Goal: Information Seeking & Learning: Learn about a topic

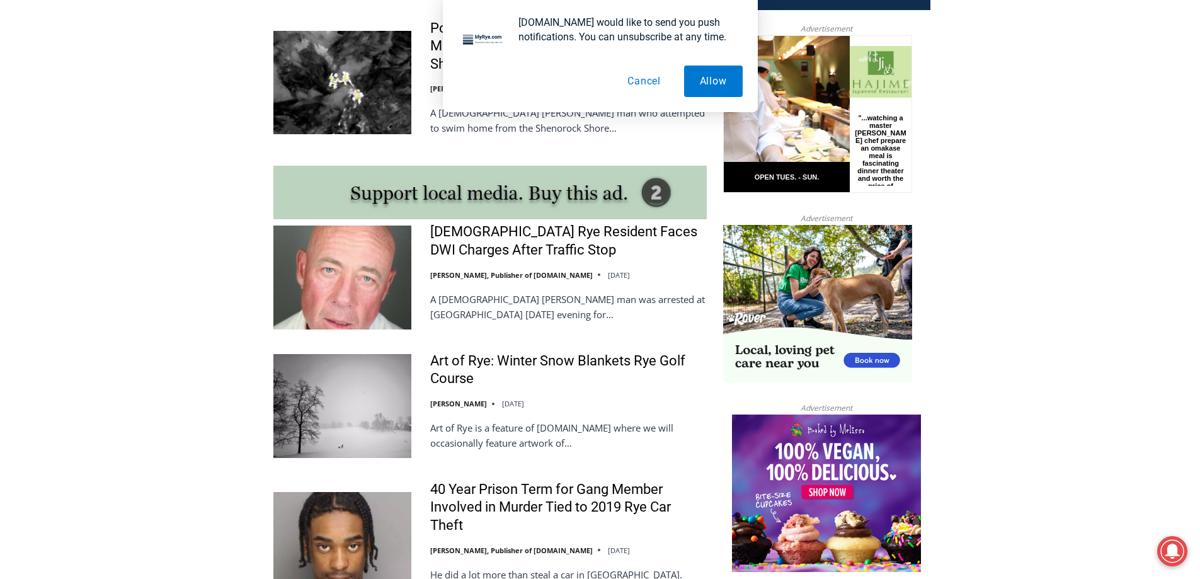
click at [549, 241] on div "56-Year-Old Rye Resident Faces DWI Charges After Traffic Stop Jay Sears, Publis…" at bounding box center [568, 277] width 277 height 108
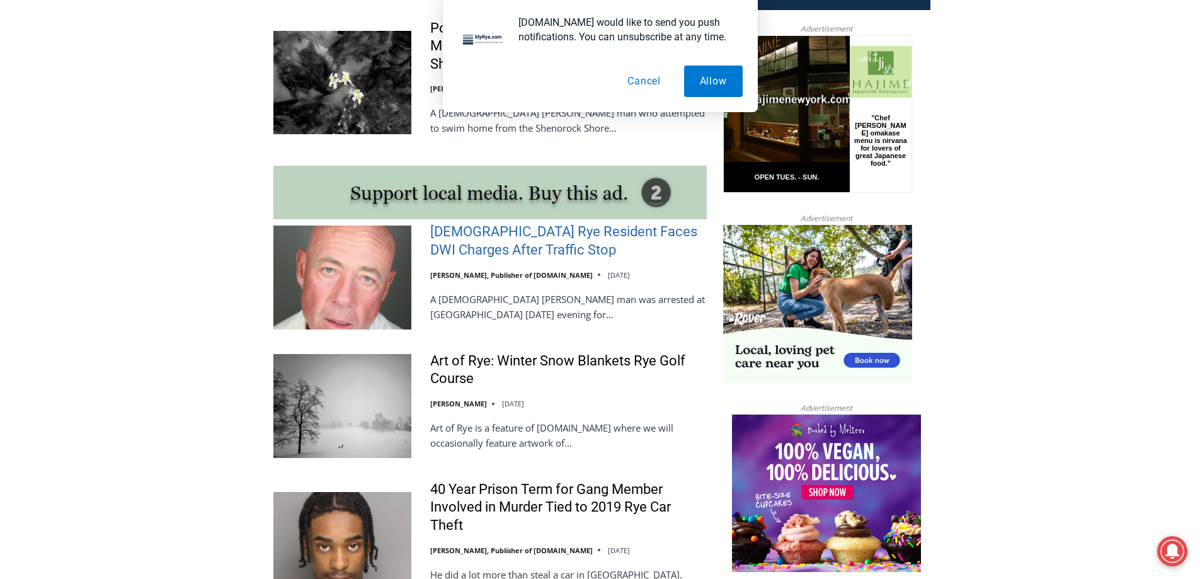
click at [544, 234] on link "[DEMOGRAPHIC_DATA] Rye Resident Faces DWI Charges After Traffic Stop" at bounding box center [568, 241] width 277 height 36
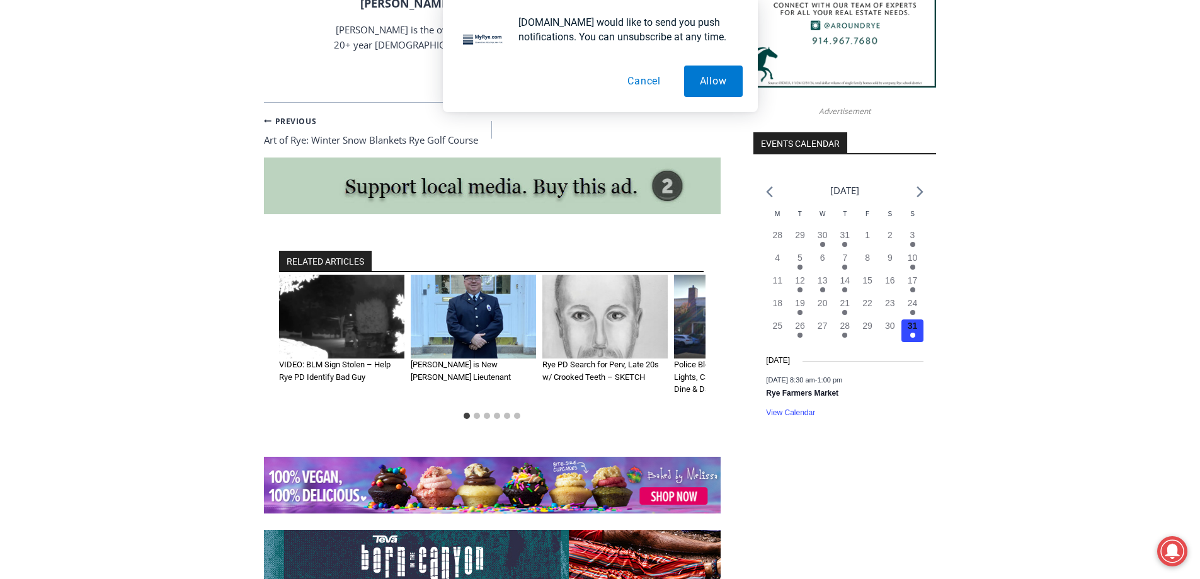
scroll to position [1298, 0]
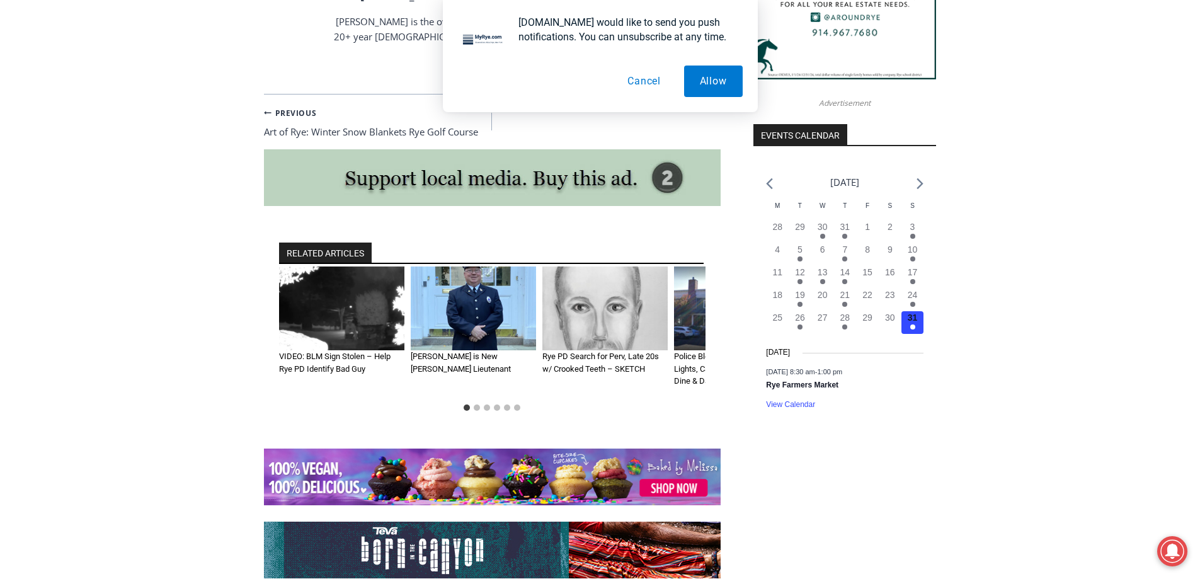
click at [607, 266] on img "3 of 6" at bounding box center [604, 308] width 125 height 84
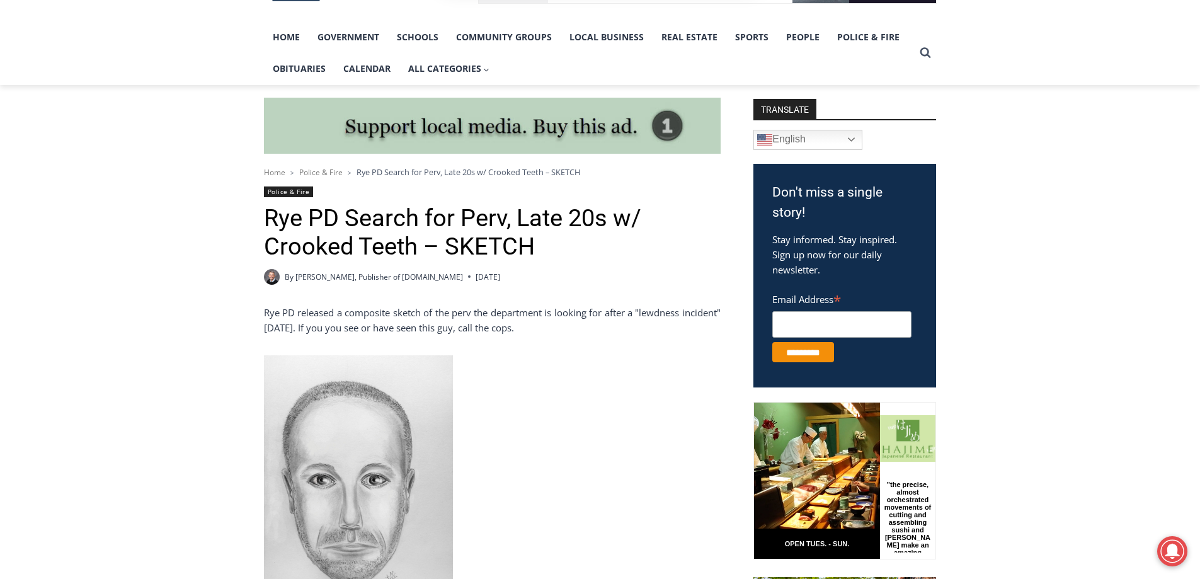
scroll to position [378, 0]
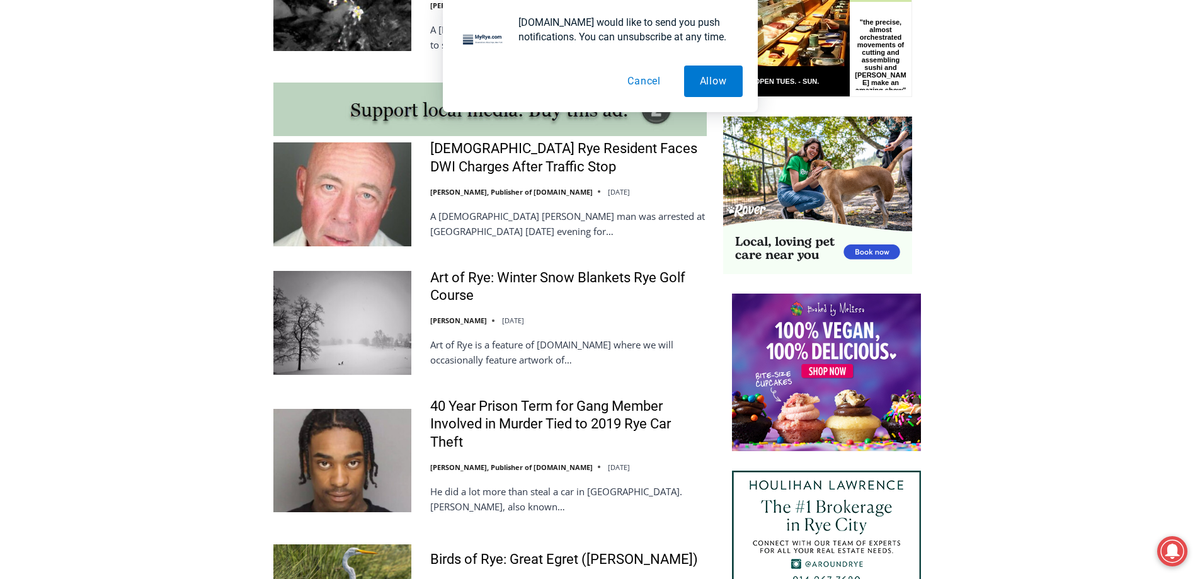
scroll to position [1134, 0]
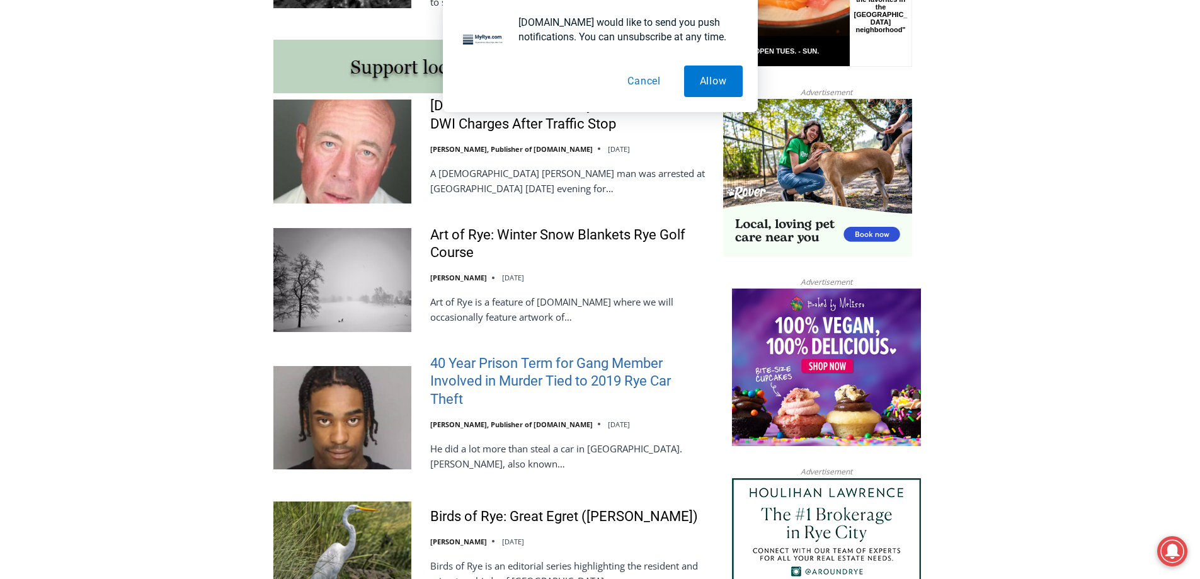
click at [631, 369] on link "40 Year Prison Term for Gang Member Involved in Murder Tied to 2019 Rye Car The…" at bounding box center [568, 382] width 277 height 54
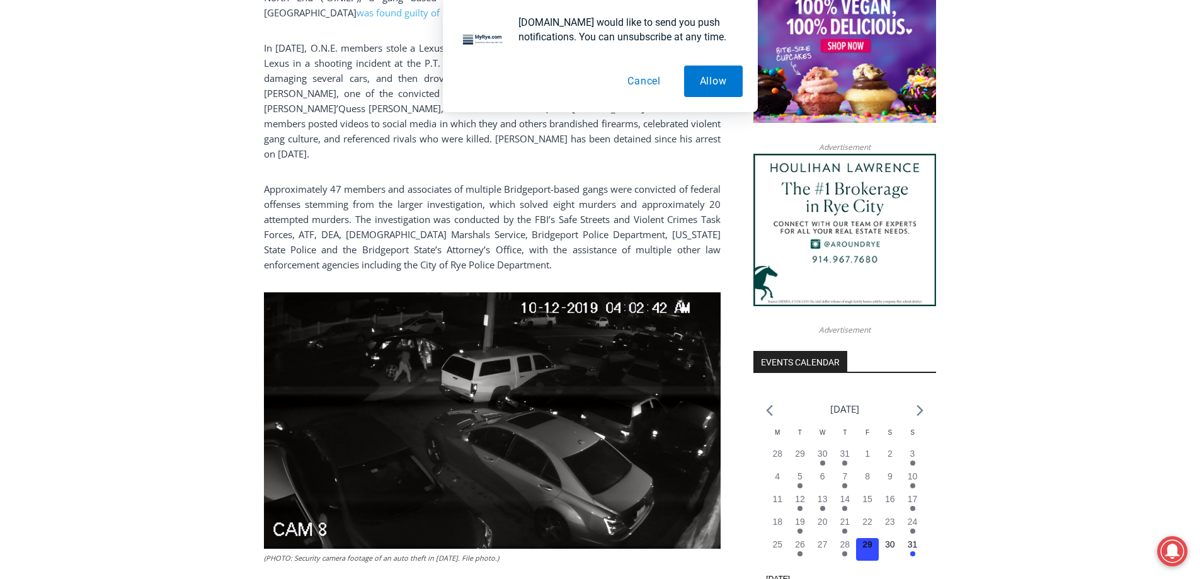
scroll to position [1134, 0]
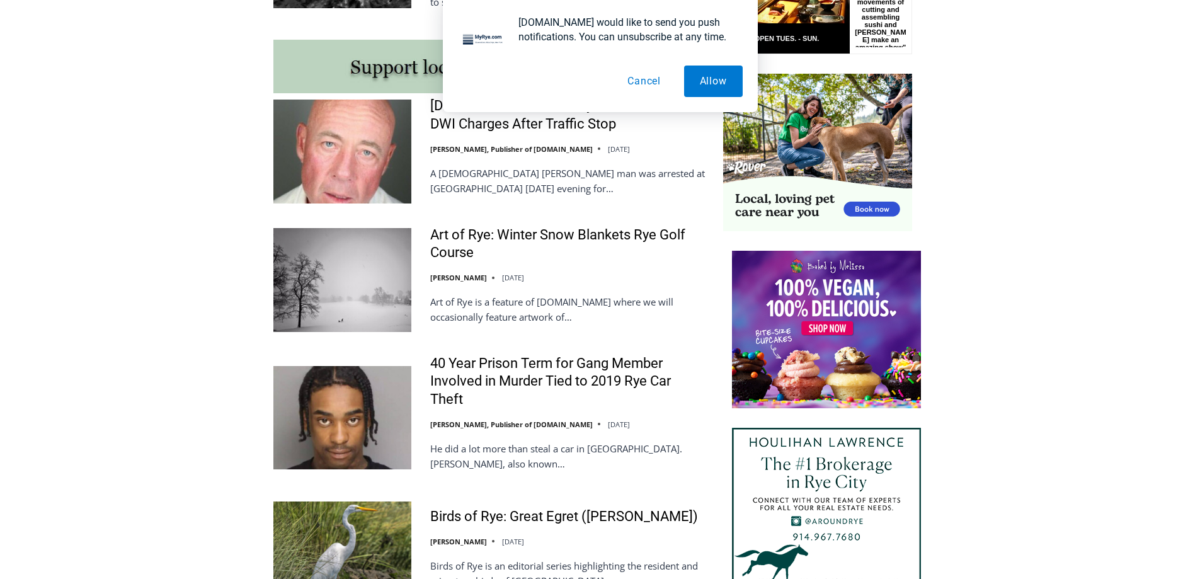
click at [660, 72] on button "Cancel" at bounding box center [644, 81] width 65 height 31
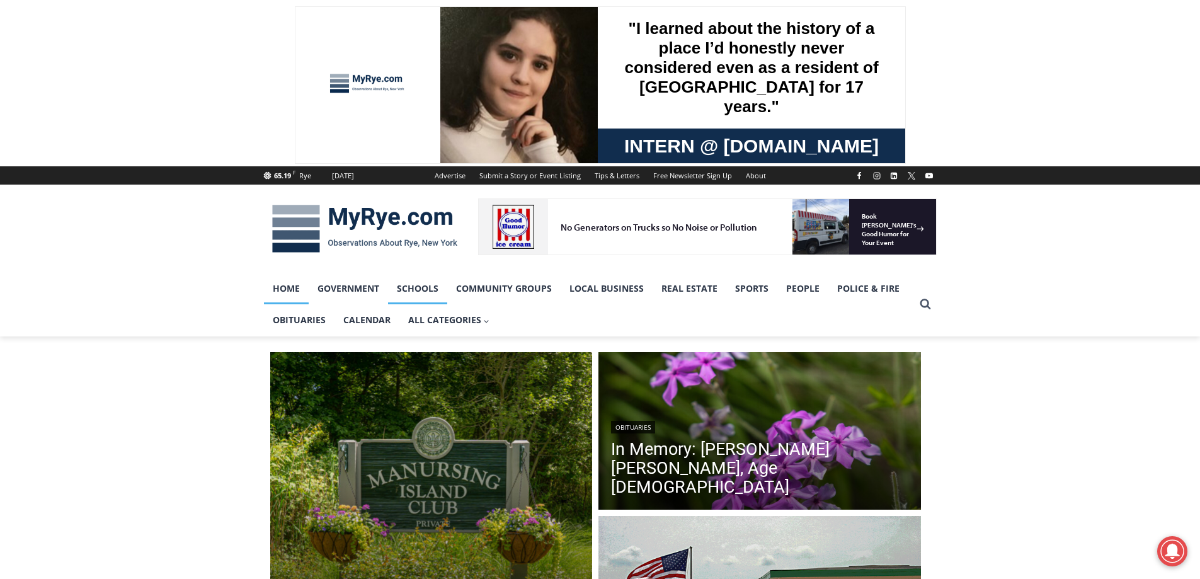
click at [409, 287] on link "Schools" at bounding box center [417, 288] width 59 height 31
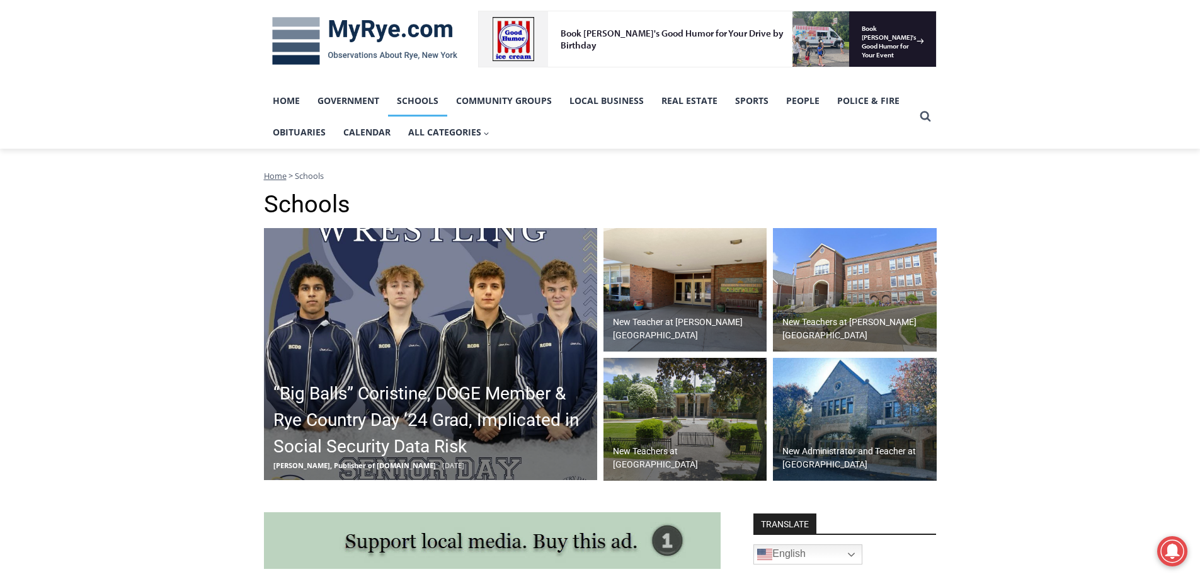
scroll to position [189, 0]
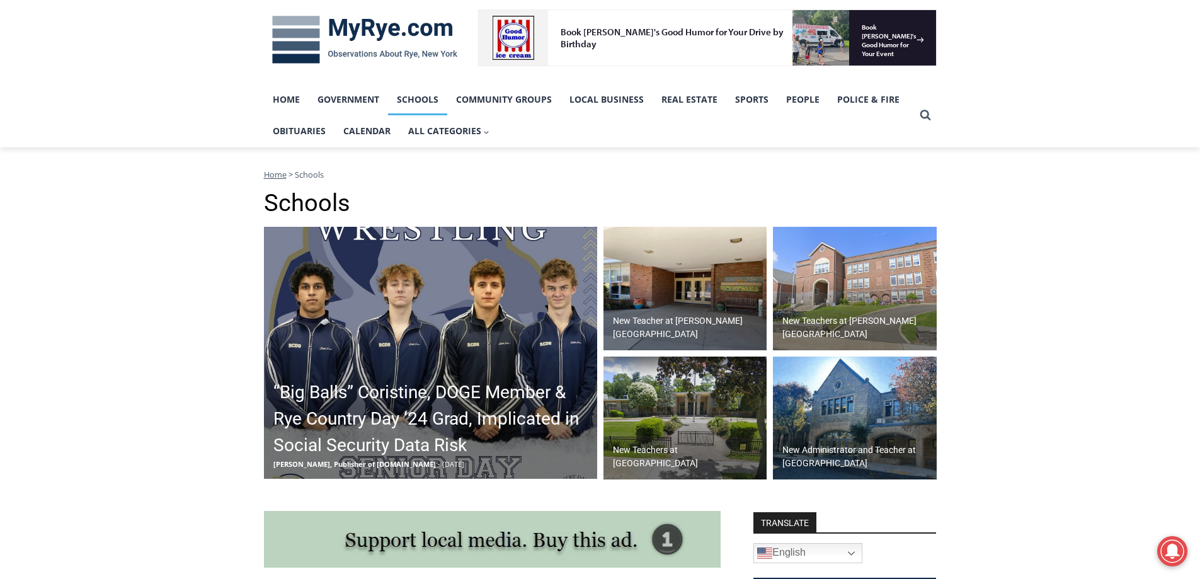
click at [854, 323] on img at bounding box center [855, 288] width 164 height 123
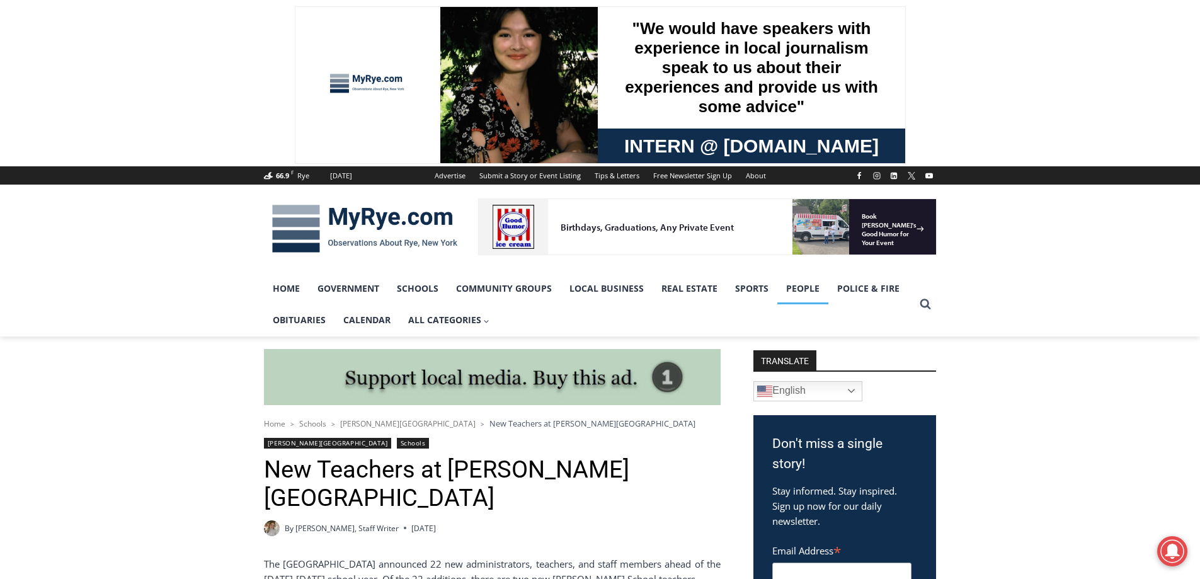
click at [808, 285] on link "People" at bounding box center [802, 288] width 51 height 31
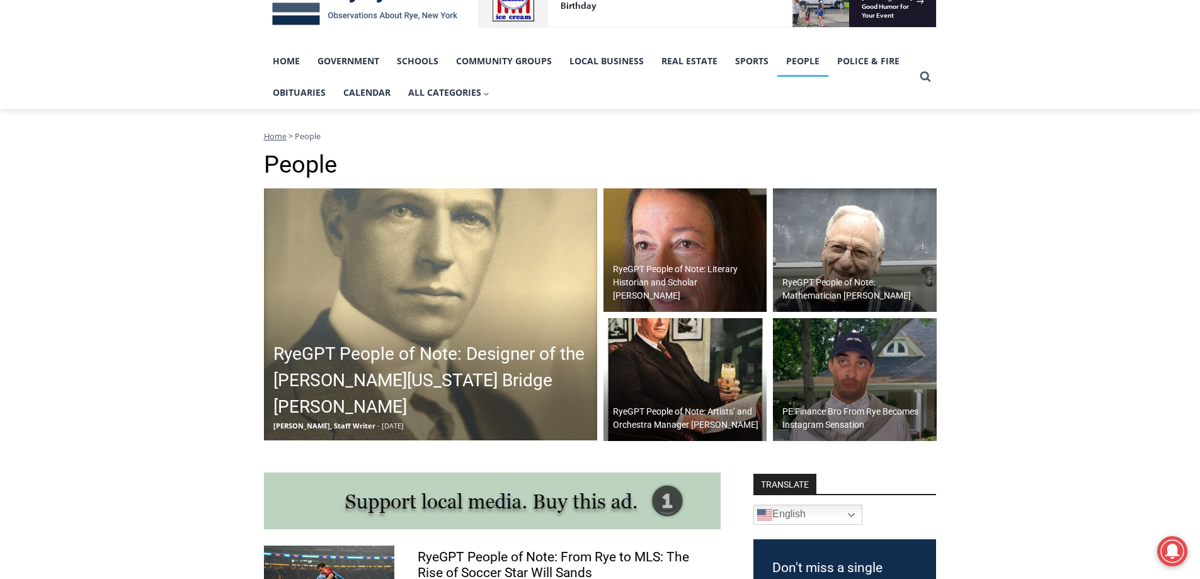
scroll to position [252, 0]
